Goal: Information Seeking & Learning: Learn about a topic

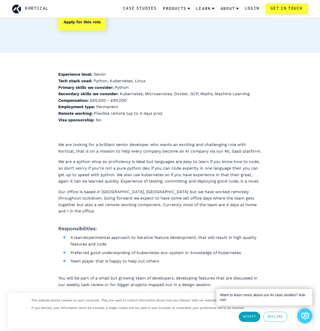
scroll to position [51, 0]
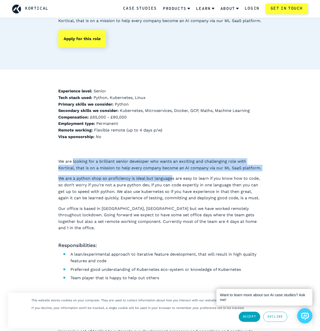
drag, startPoint x: 73, startPoint y: 159, endPoint x: 182, endPoint y: 178, distance: 110.1
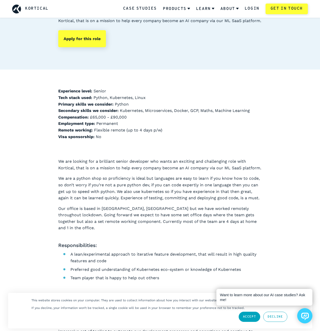
click at [182, 178] on p "We are a python shop so proficiency is ideal but languages are easy to learn if…" at bounding box center [160, 188] width 204 height 26
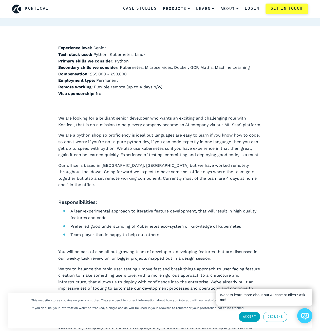
scroll to position [101, 0]
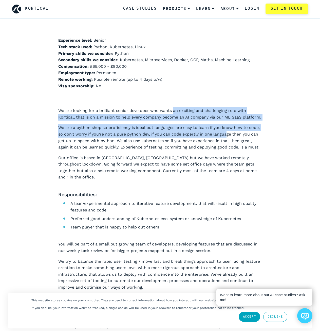
drag, startPoint x: 188, startPoint y: 117, endPoint x: 245, endPoint y: 142, distance: 62.4
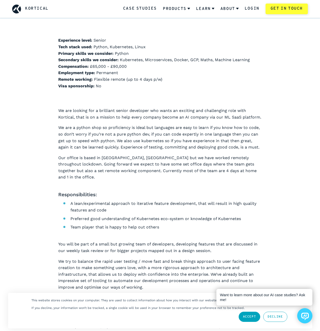
click at [245, 142] on p "We are a python shop so proficiency is ideal but languages are easy to learn if…" at bounding box center [160, 137] width 204 height 26
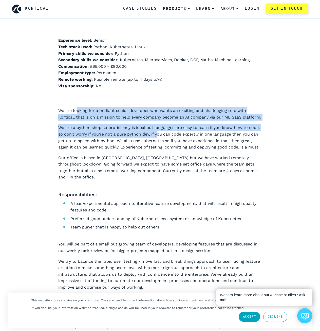
drag, startPoint x: 101, startPoint y: 120, endPoint x: 186, endPoint y: 142, distance: 88.3
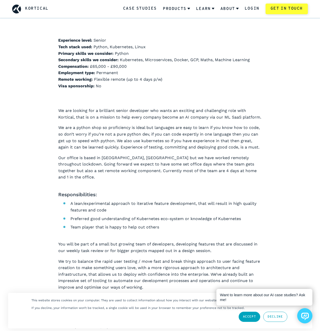
click at [186, 142] on p "We are a python shop so proficiency is ideal but languages are easy to learn if…" at bounding box center [160, 137] width 204 height 26
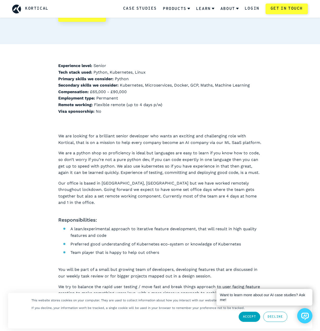
scroll to position [0, 0]
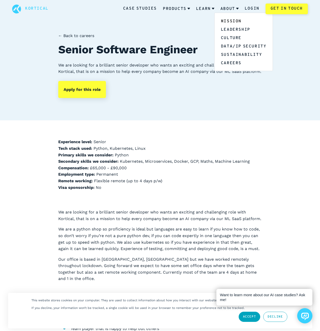
click at [235, 22] on link "Mission" at bounding box center [244, 21] width 58 height 8
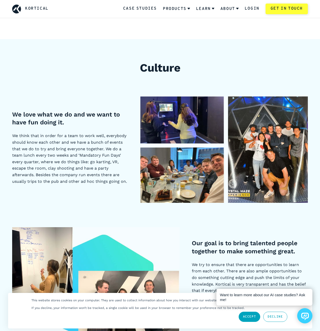
scroll to position [533, 0]
